Goal: Transaction & Acquisition: Book appointment/travel/reservation

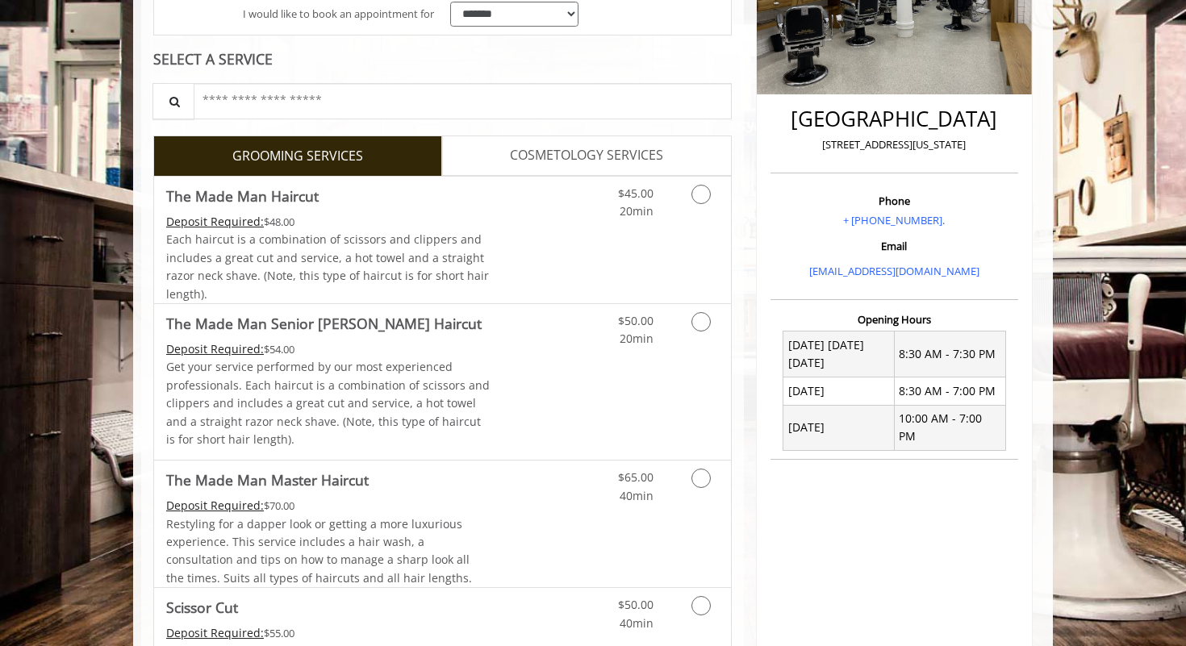
scroll to position [282, 0]
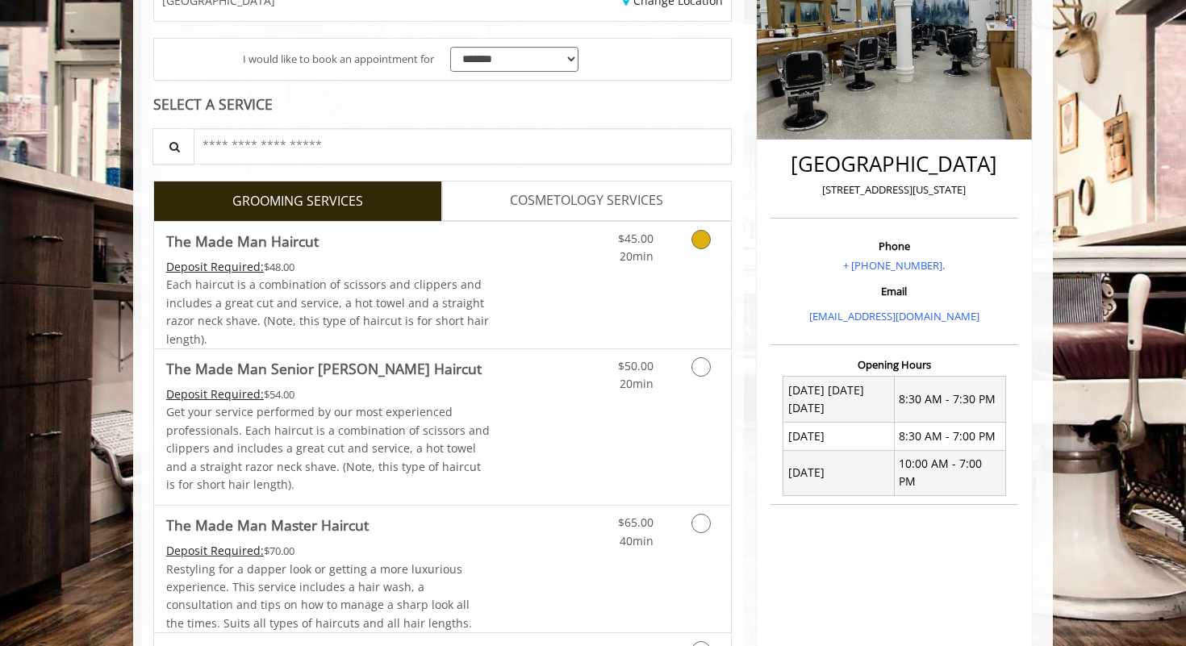
click at [696, 239] on icon "Grooming services" at bounding box center [700, 239] width 19 height 19
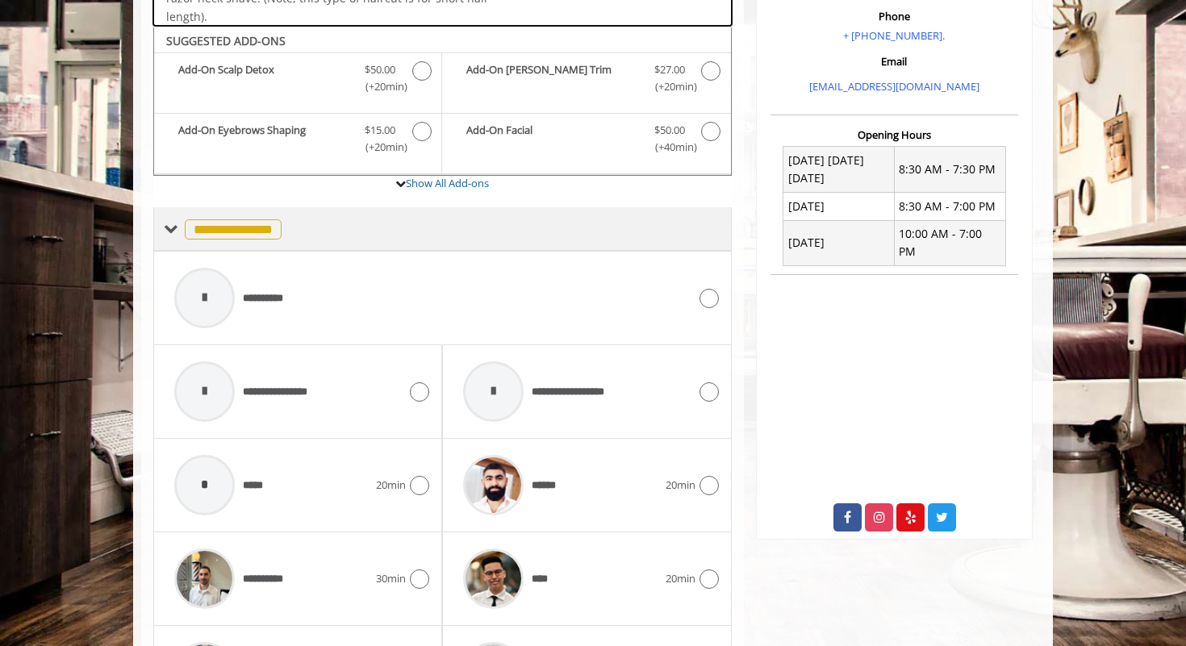
scroll to position [512, 0]
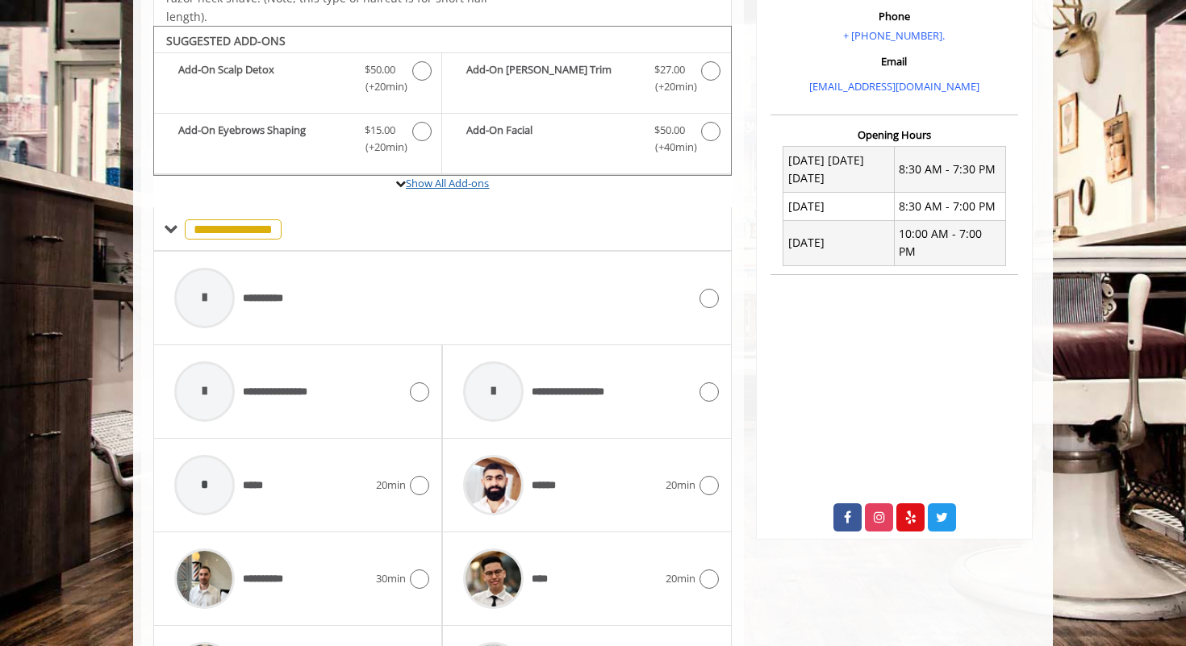
click at [459, 179] on link "Show All Add-ons" at bounding box center [447, 183] width 83 height 15
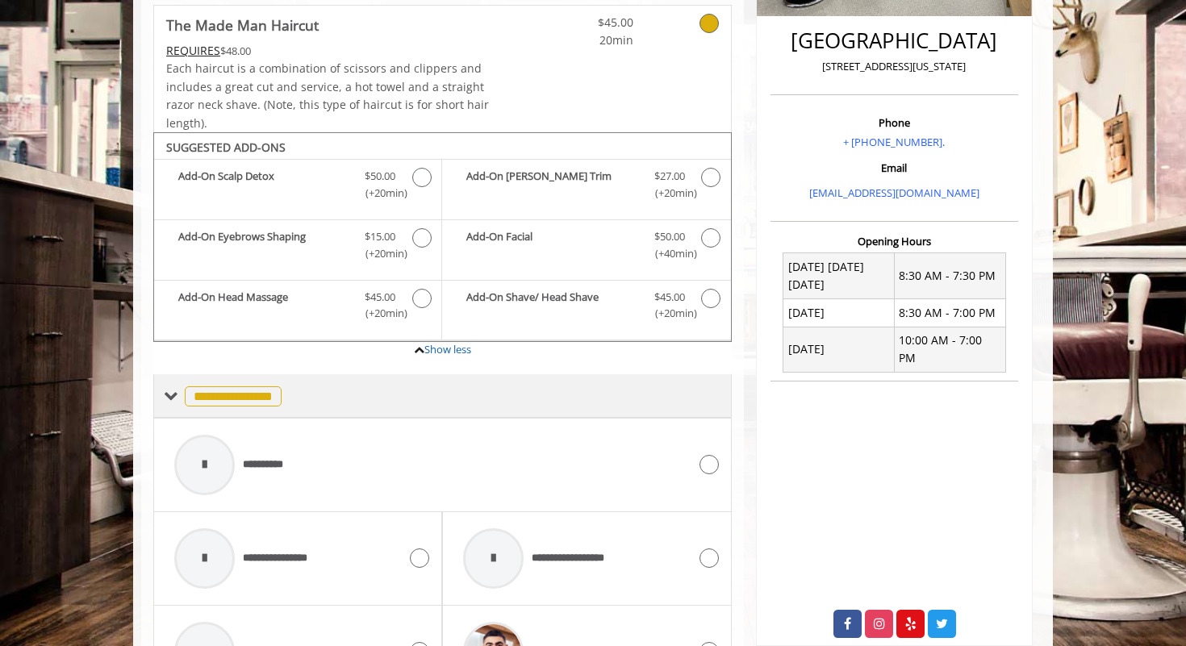
scroll to position [383, 0]
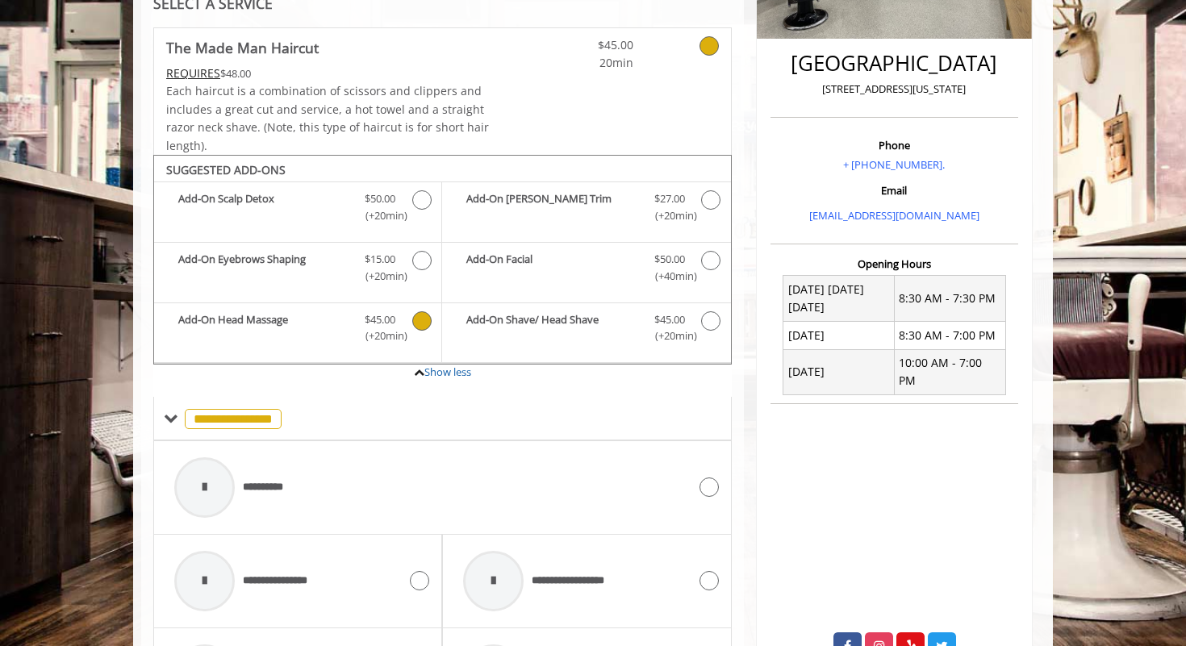
click at [417, 313] on icon "The Made Man Haircut Add-onS" at bounding box center [421, 320] width 19 height 19
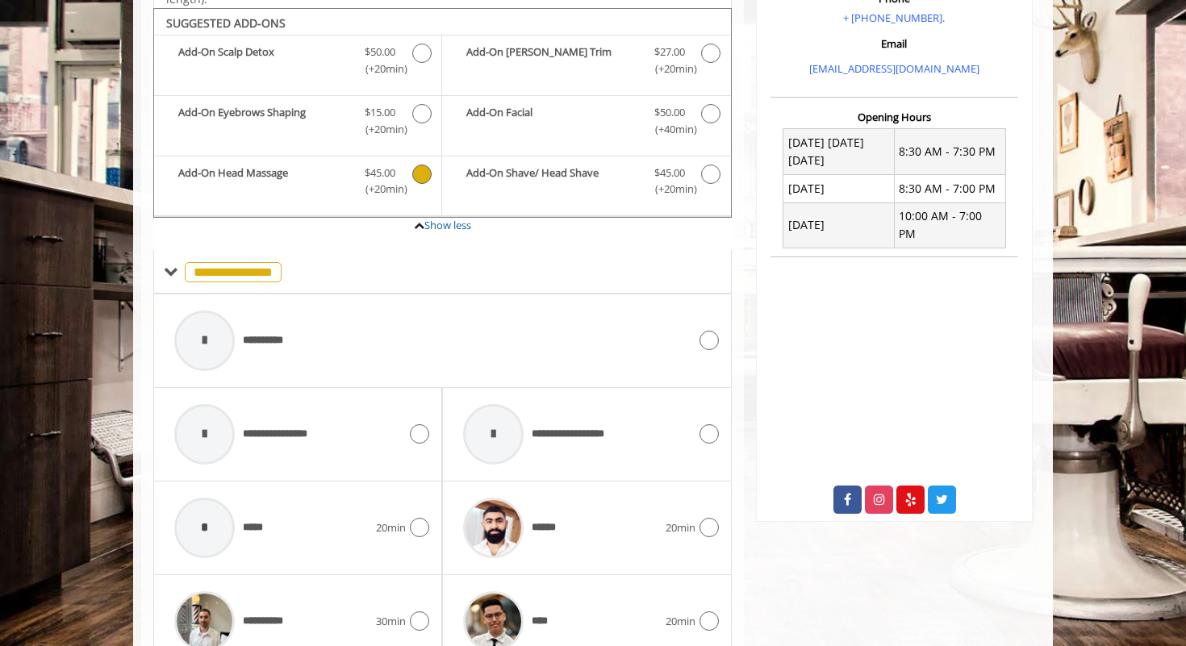
scroll to position [534, 0]
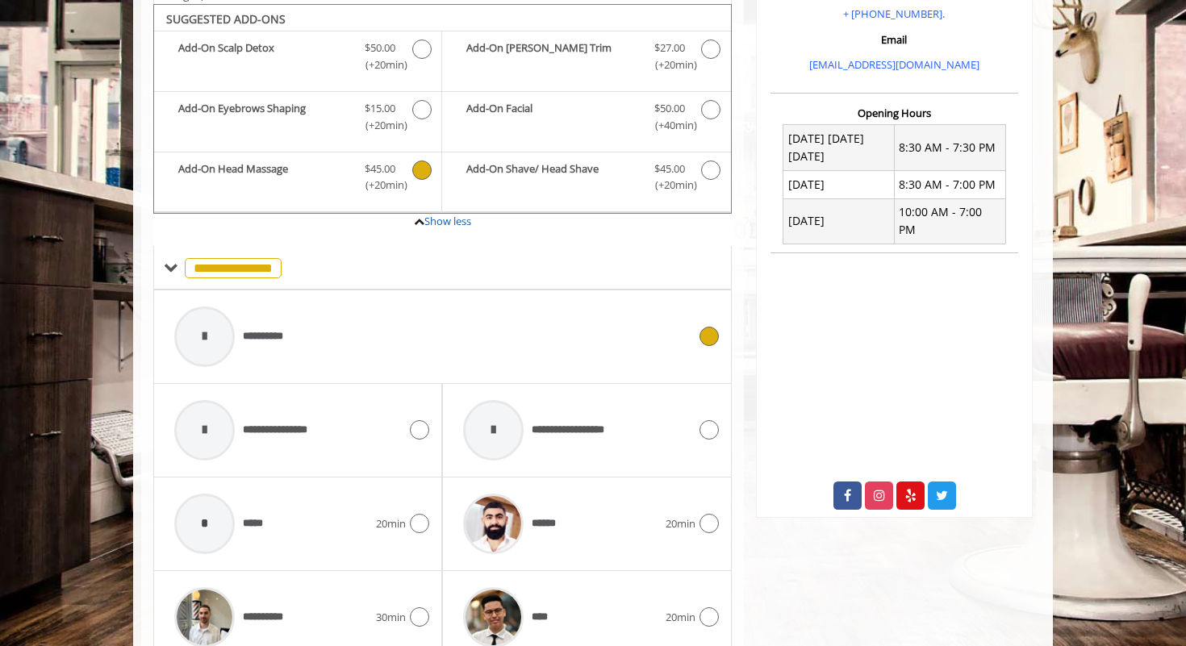
click at [711, 332] on icon at bounding box center [708, 336] width 19 height 19
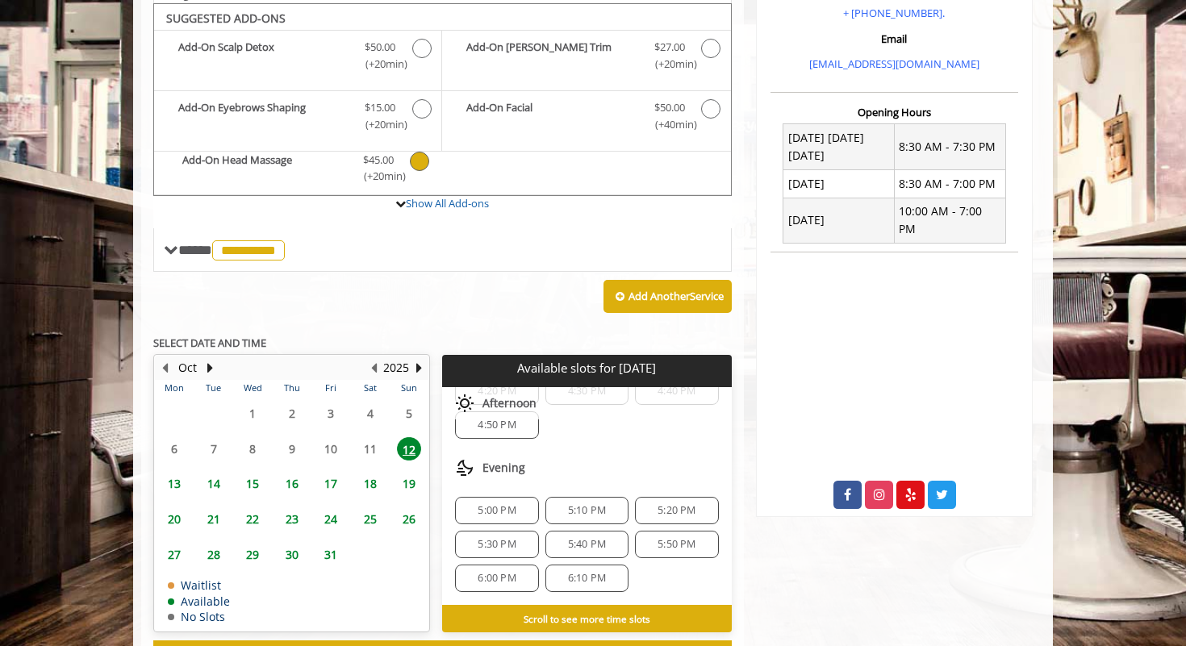
scroll to position [292, 0]
click at [503, 504] on span "5:00 PM" at bounding box center [497, 510] width 38 height 13
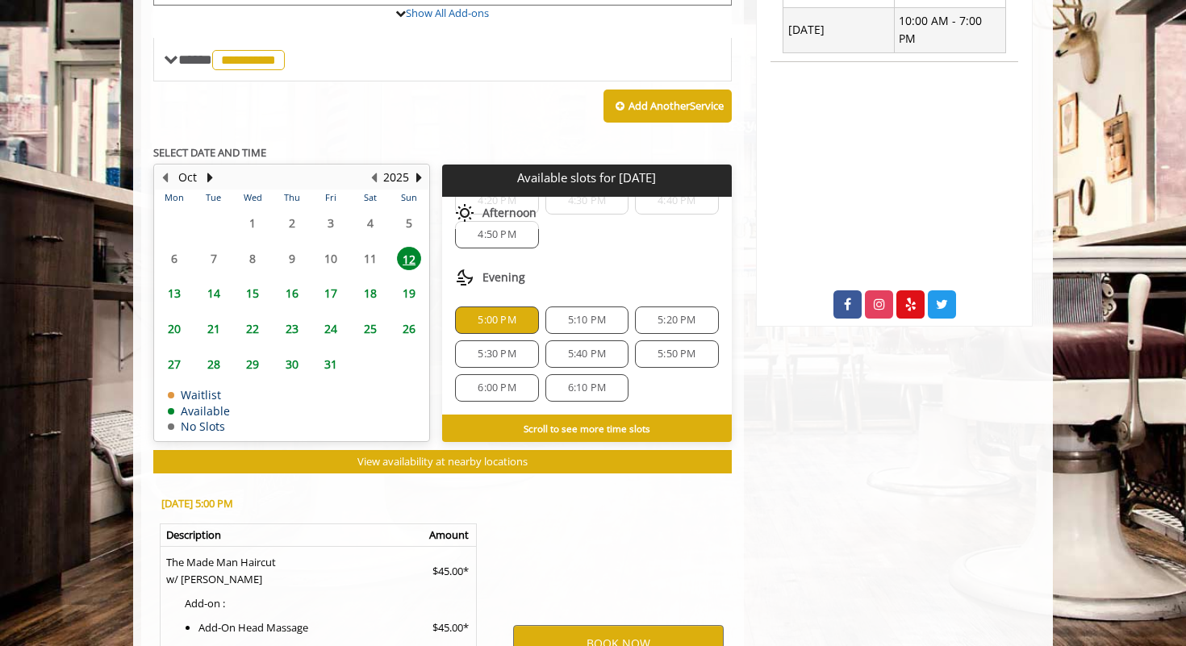
scroll to position [925, 0]
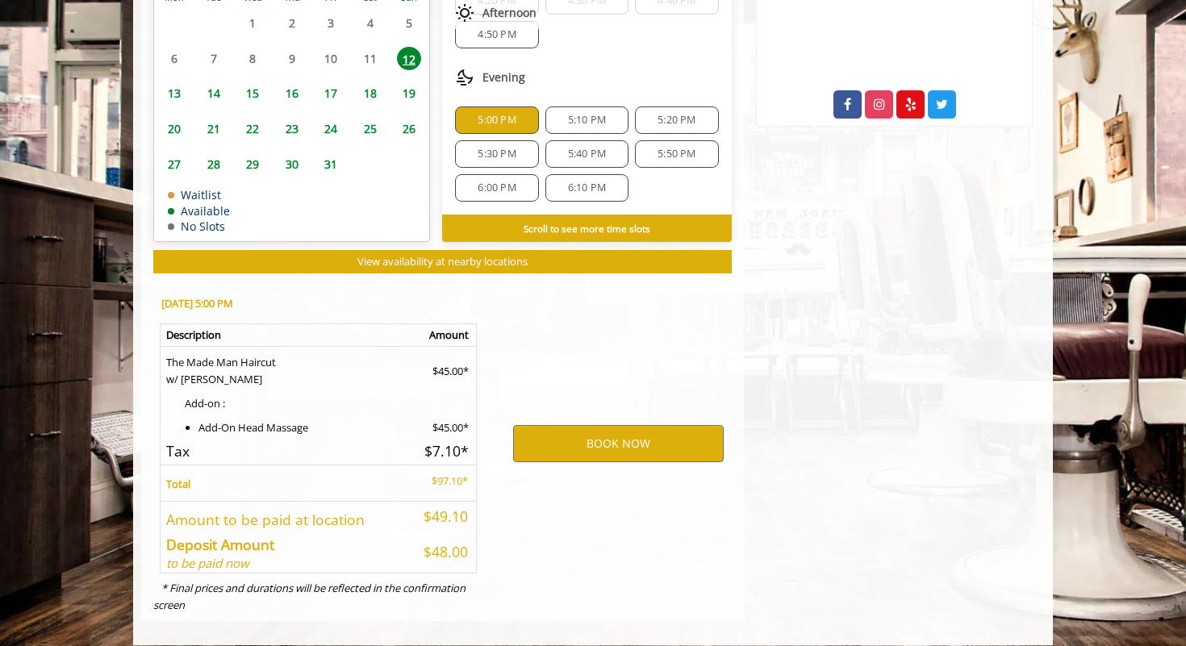
click at [496, 148] on span "5:30 PM" at bounding box center [497, 154] width 38 height 13
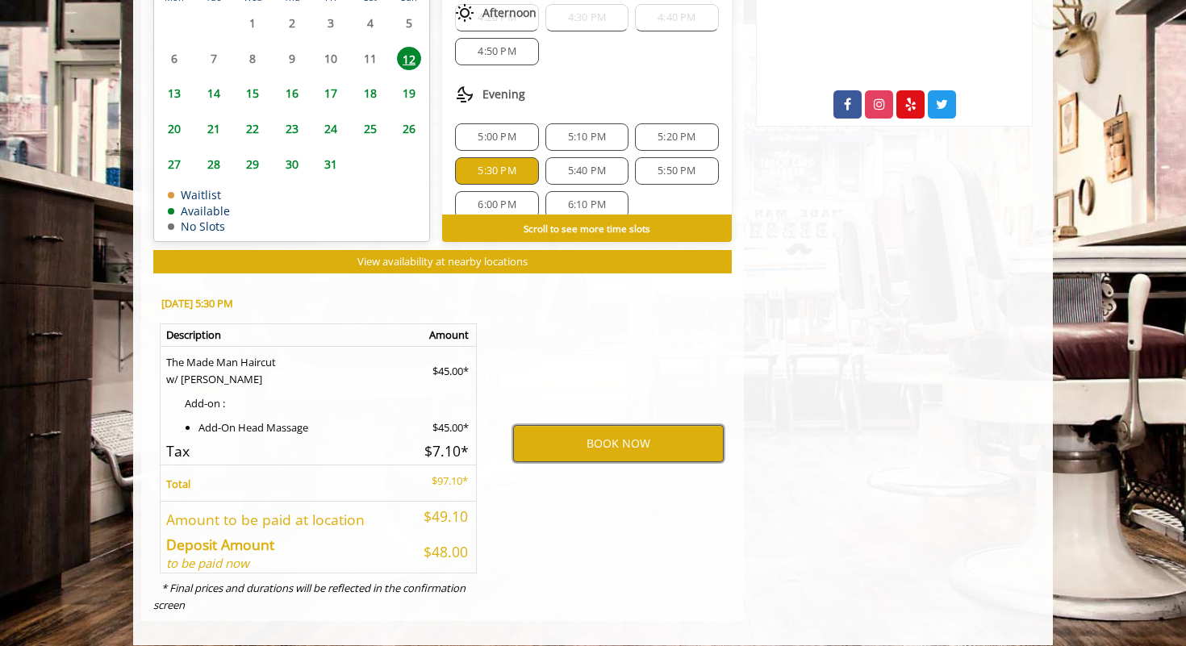
click at [636, 426] on button "BOOK NOW" at bounding box center [618, 443] width 211 height 37
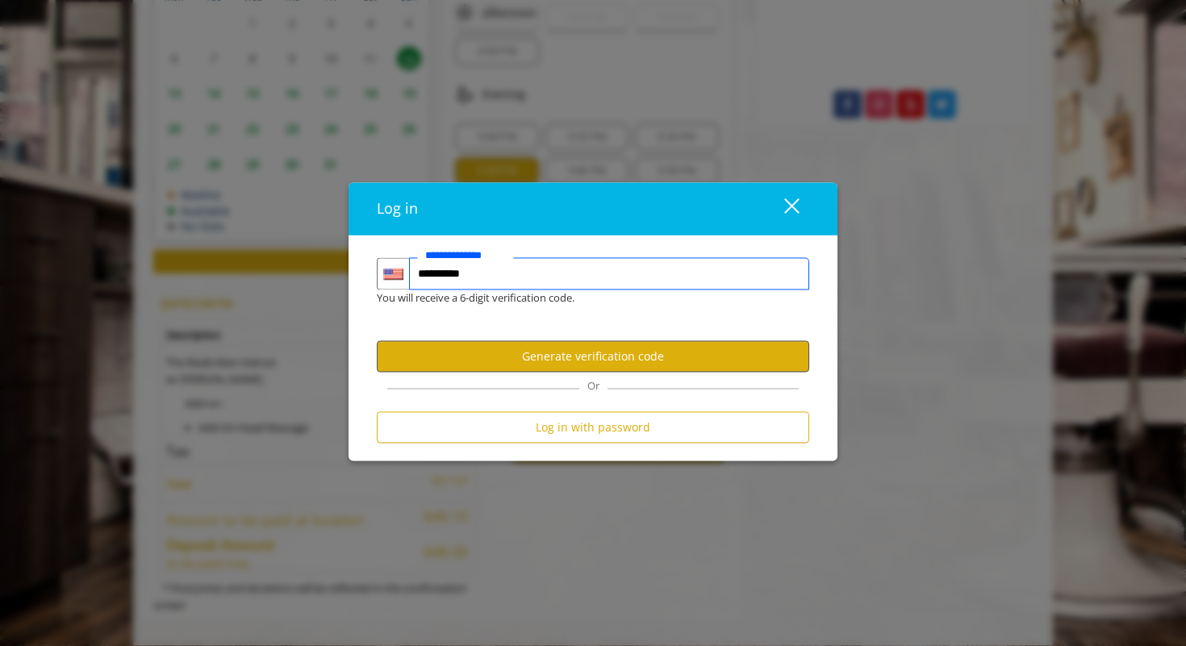
type input "**********"
click at [664, 356] on button "Generate verification code" at bounding box center [593, 356] width 432 height 31
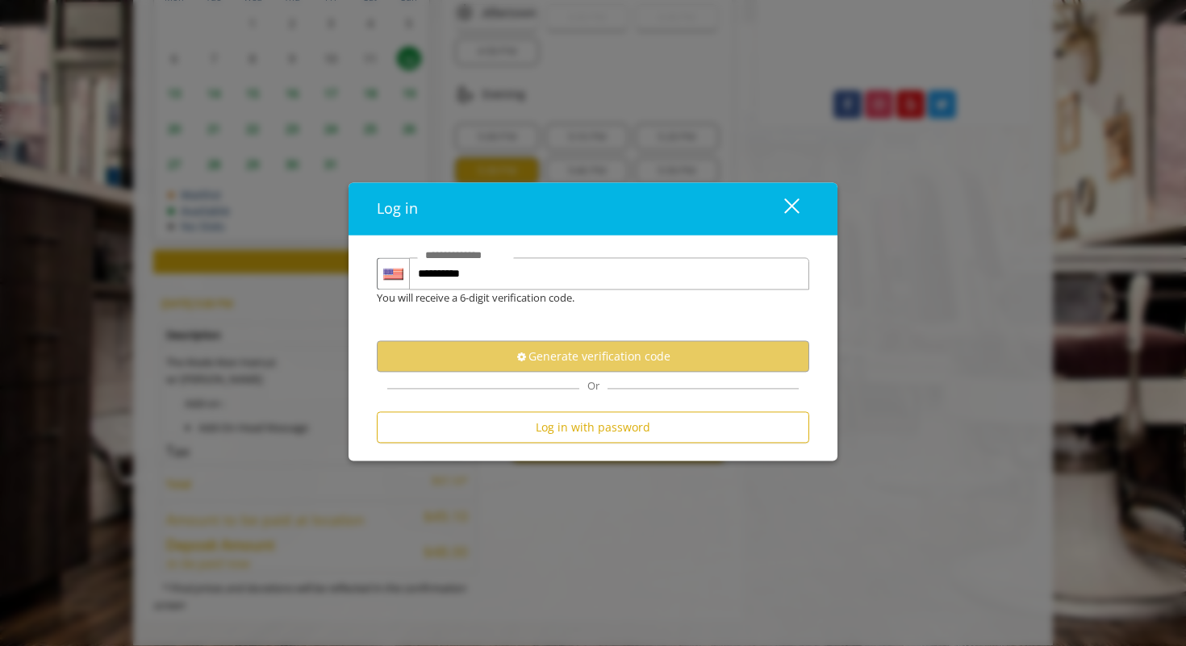
scroll to position [0, 0]
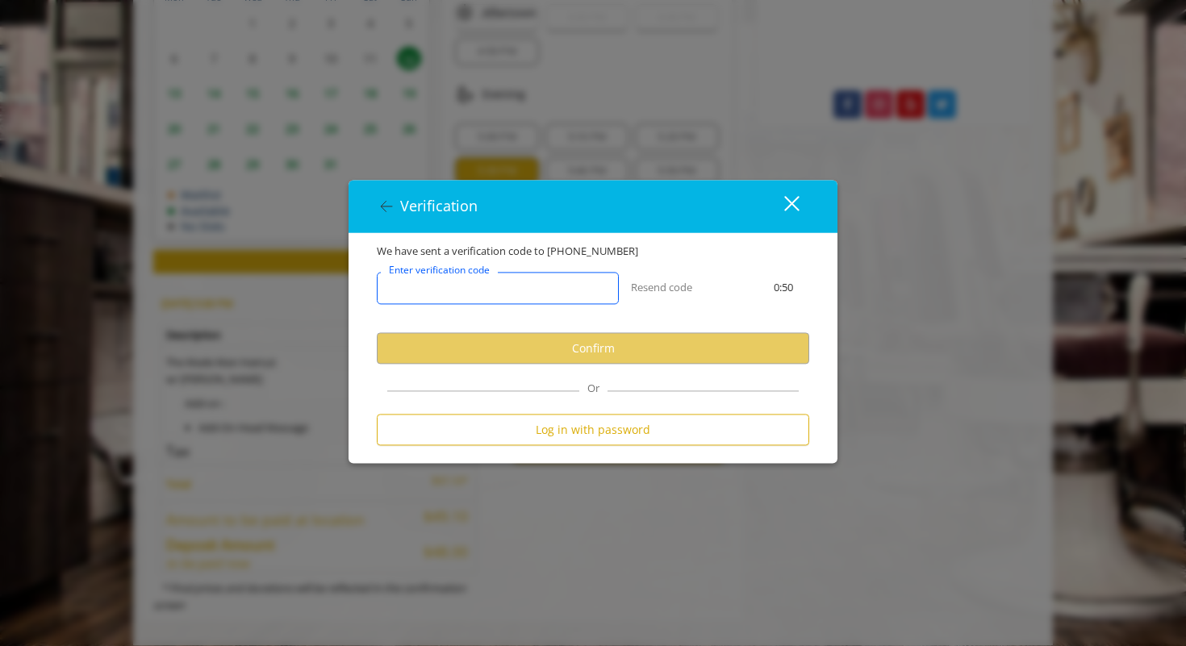
click at [515, 287] on input "Enter verification code" at bounding box center [498, 289] width 242 height 32
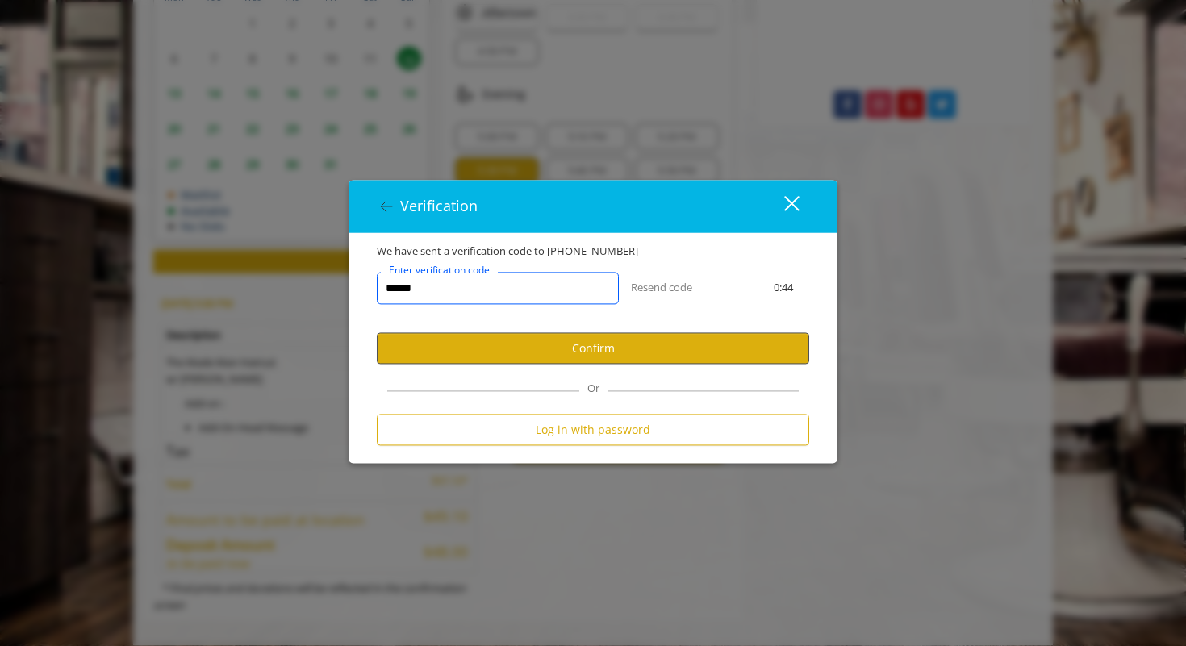
type input "******"
click at [629, 350] on button "Confirm" at bounding box center [593, 348] width 432 height 31
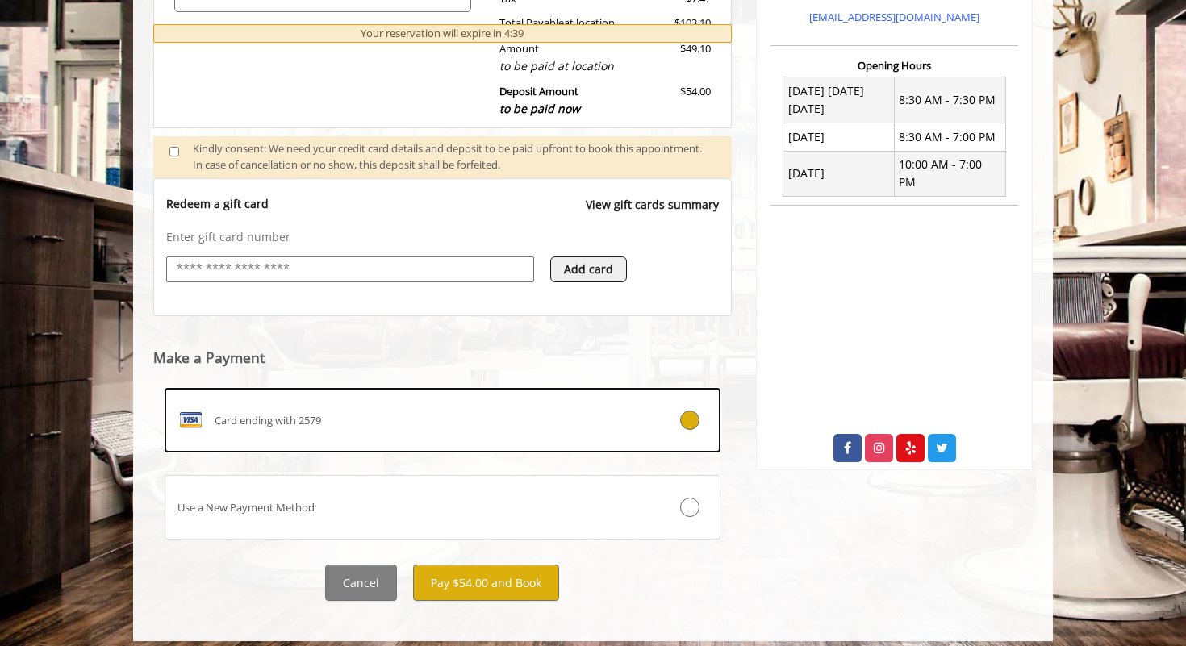
scroll to position [581, 0]
click at [457, 571] on button "Pay $54.00 and Book" at bounding box center [486, 583] width 146 height 36
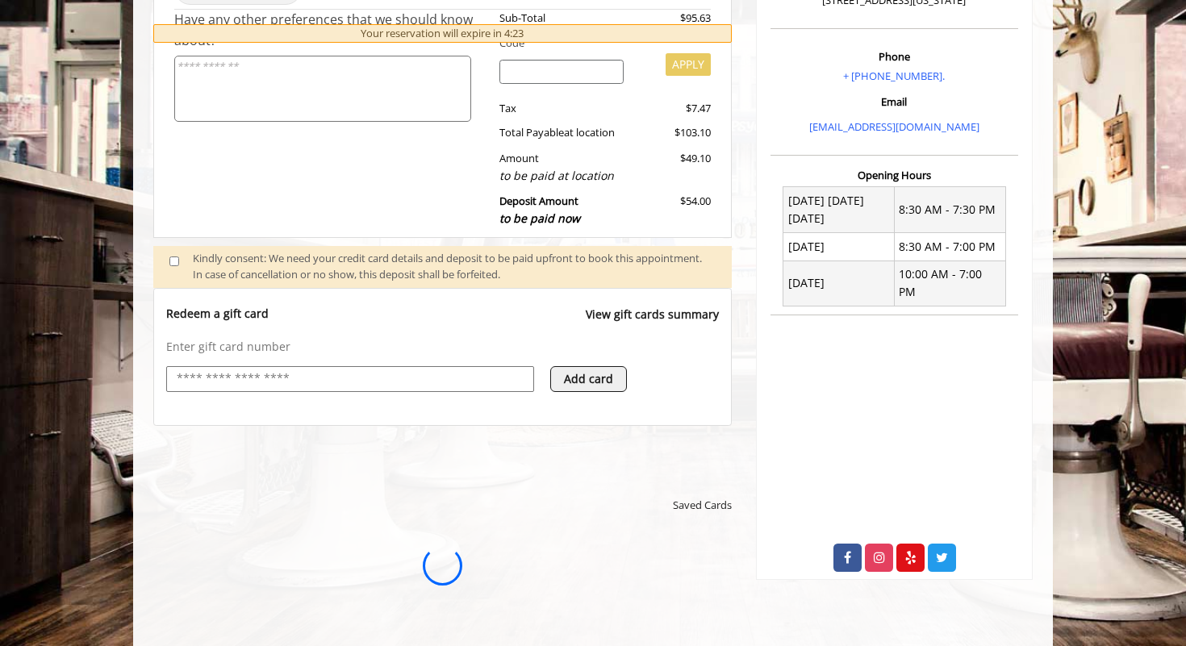
scroll to position [0, 0]
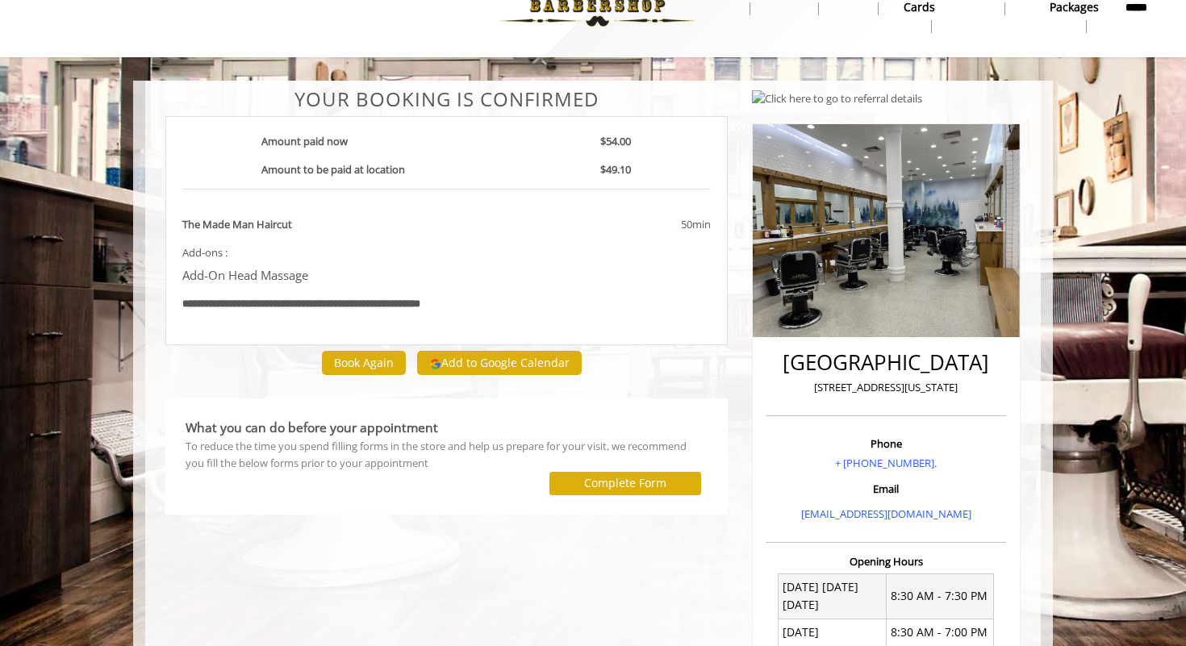
scroll to position [40, 0]
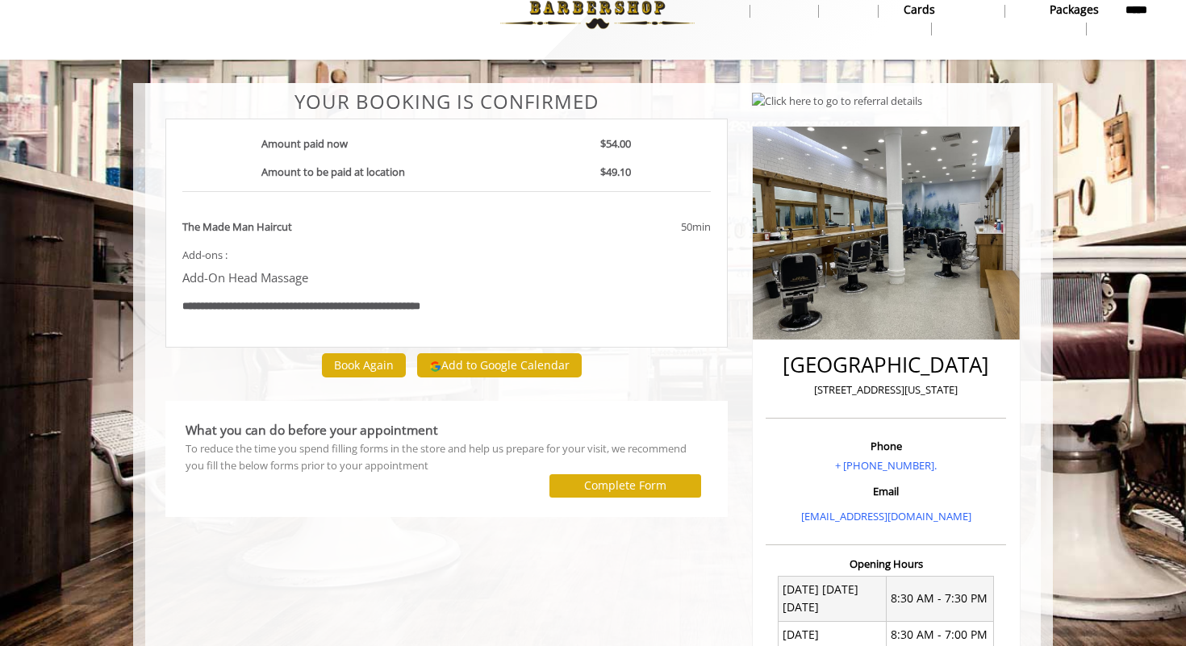
click at [521, 365] on button "Add to Google Calendar" at bounding box center [499, 365] width 165 height 24
